Goal: Check status: Check status

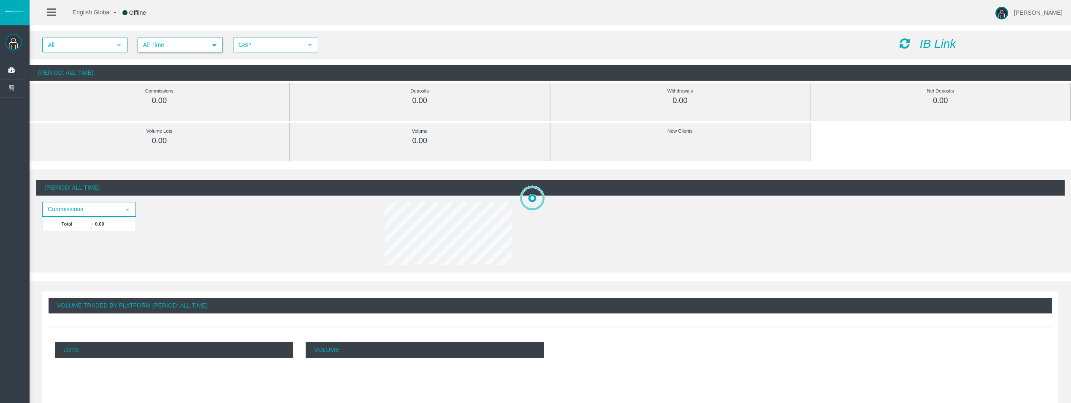
click at [204, 40] on span "All Time" at bounding box center [173, 44] width 68 height 13
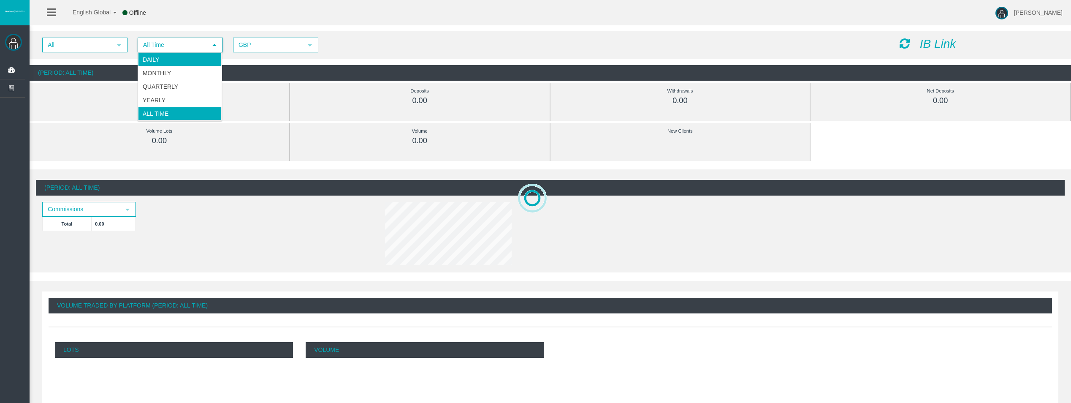
click at [191, 56] on li "Daily" at bounding box center [180, 60] width 84 height 14
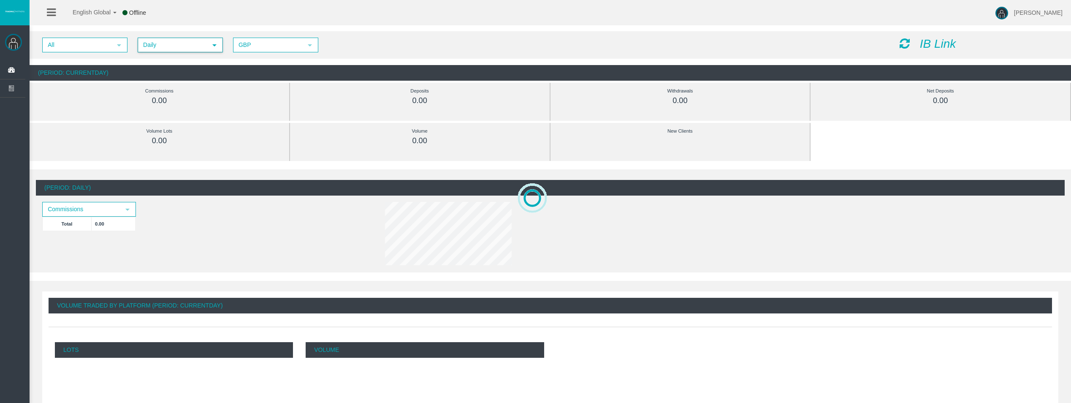
click at [905, 43] on icon at bounding box center [905, 44] width 10 height 12
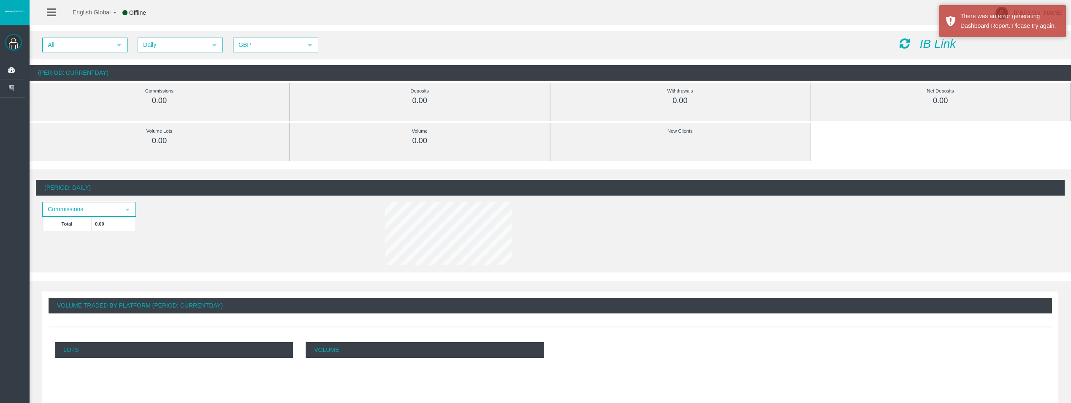
click at [909, 44] on div "IB Link" at bounding box center [979, 44] width 171 height 13
click at [903, 41] on icon at bounding box center [905, 44] width 10 height 12
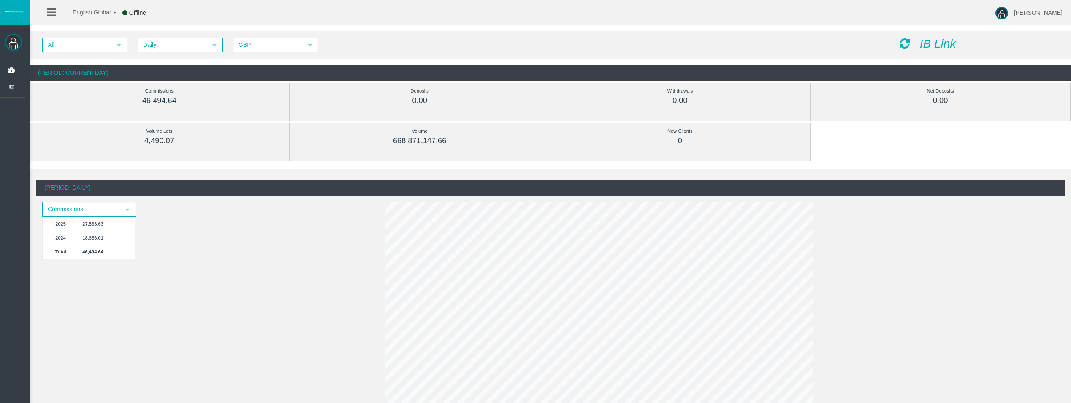
click at [903, 41] on icon at bounding box center [905, 44] width 10 height 12
